Goal: Information Seeking & Learning: Find specific fact

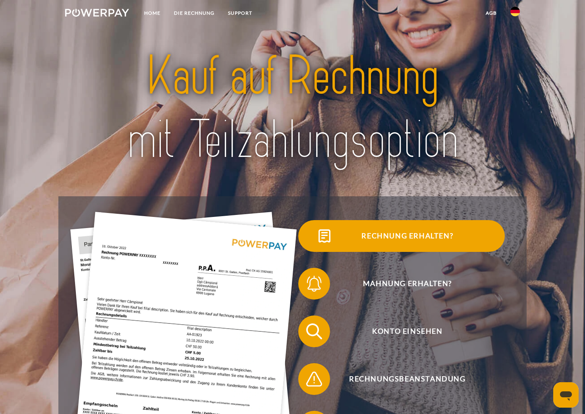
click at [424, 236] on span "Rechnung erhalten?" at bounding box center [407, 236] width 195 height 32
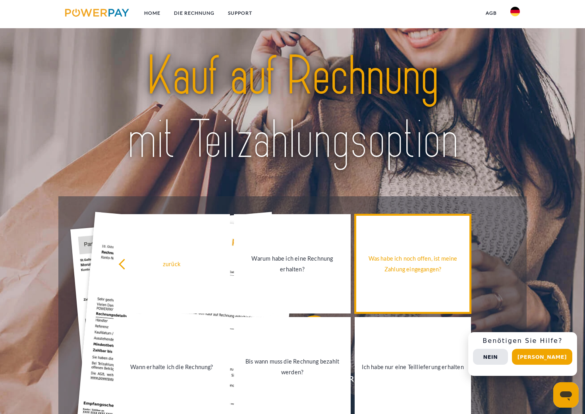
scroll to position [159, 0]
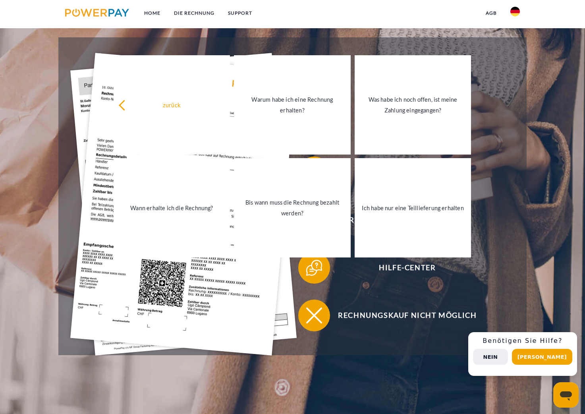
click at [508, 358] on button "Nein" at bounding box center [490, 357] width 35 height 16
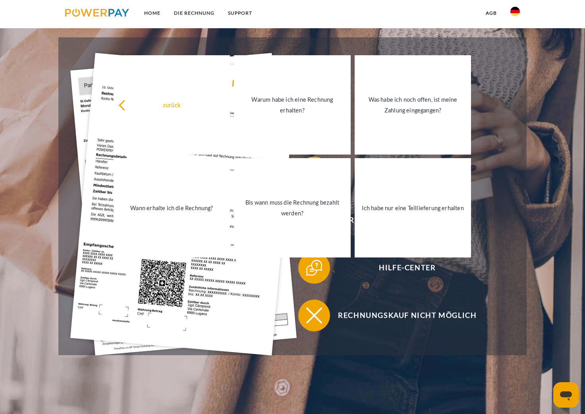
click at [93, 13] on img at bounding box center [97, 13] width 64 height 8
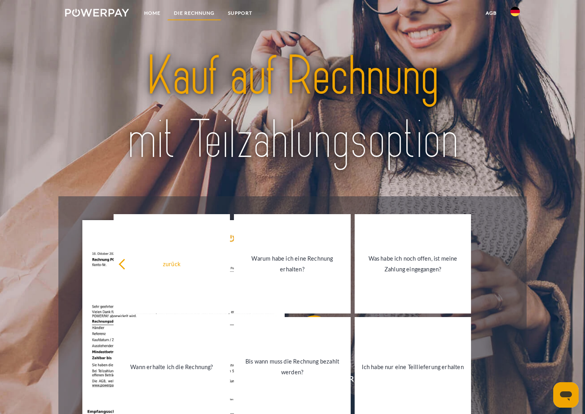
click at [190, 10] on link "DIE RECHNUNG" at bounding box center [194, 13] width 54 height 14
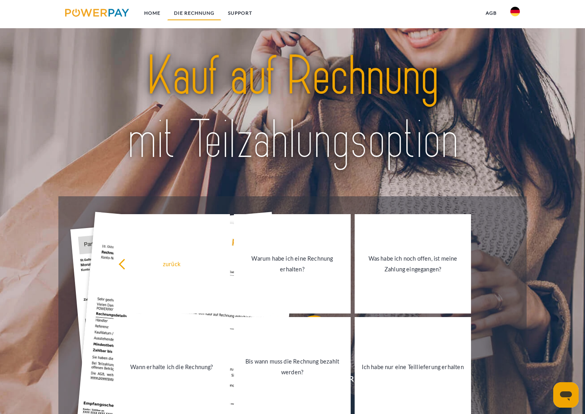
scroll to position [576, 0]
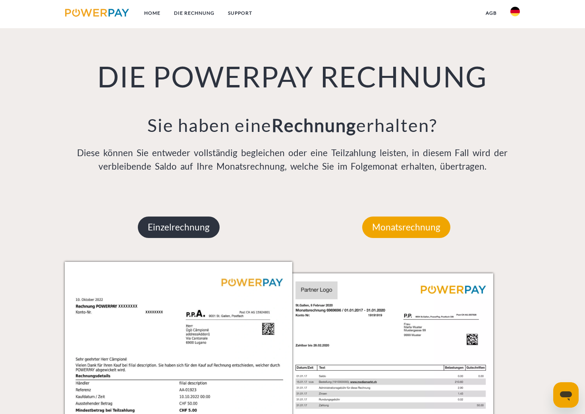
click at [173, 232] on p "Einzelrechnung" at bounding box center [179, 227] width 82 height 21
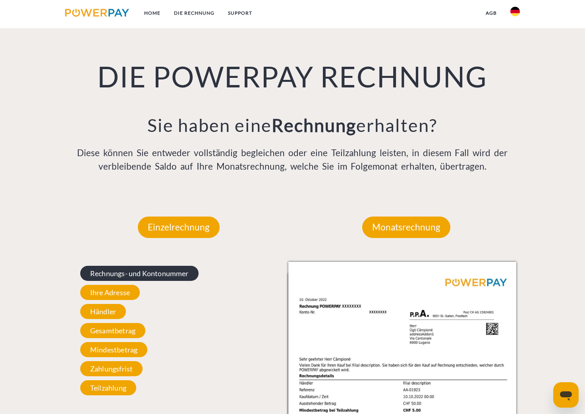
click at [144, 279] on span "Rechnungs- und Kontonummer" at bounding box center [139, 273] width 118 height 15
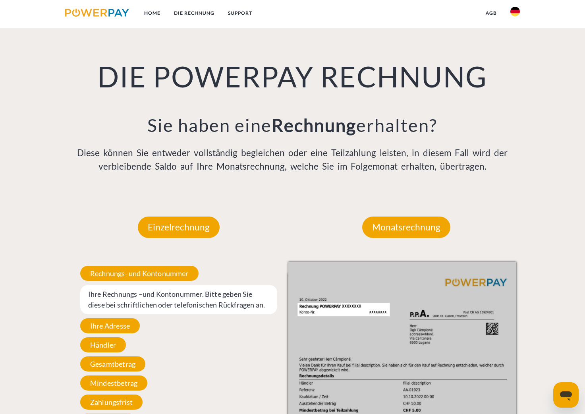
click at [166, 300] on span "Ihre Rechnungs –und Kontonummer. Bitte geben Sie diese bei schriftlichen oder t…" at bounding box center [178, 299] width 197 height 29
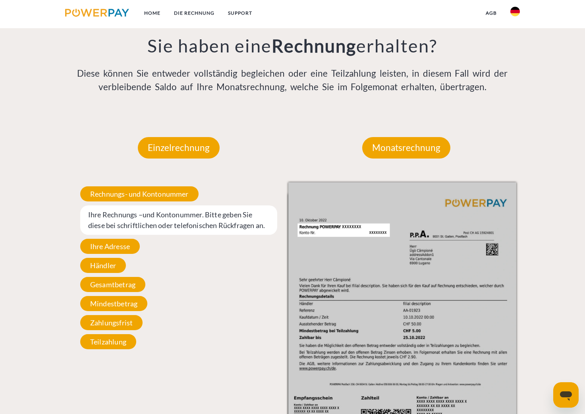
scroll to position [536, 0]
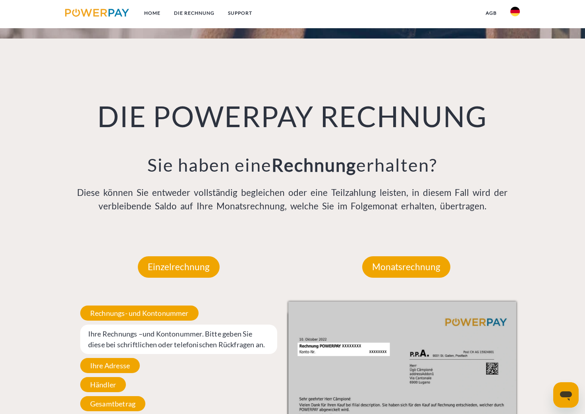
click at [112, 11] on img at bounding box center [97, 13] width 64 height 8
